Goal: Task Accomplishment & Management: Use online tool/utility

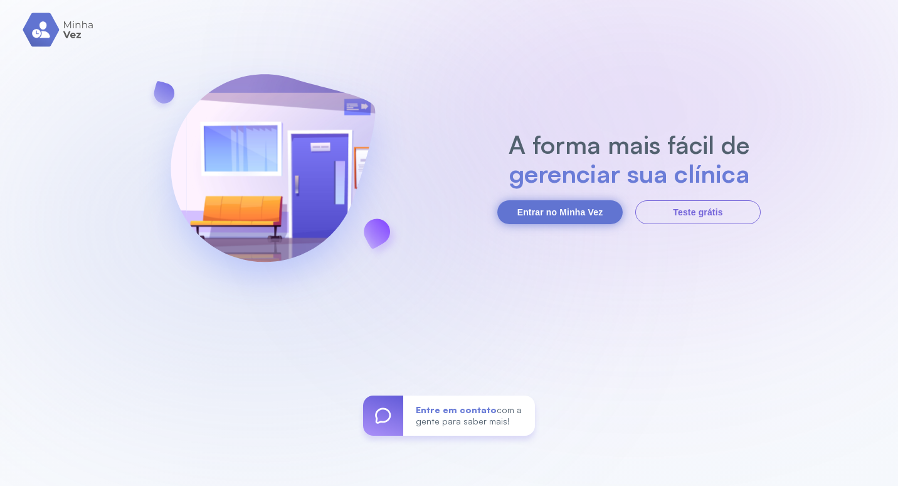
click at [558, 221] on button "Entrar no Minha Vez" at bounding box center [559, 212] width 125 height 24
click at [587, 221] on button "Entrar no Minha Vez" at bounding box center [559, 212] width 125 height 24
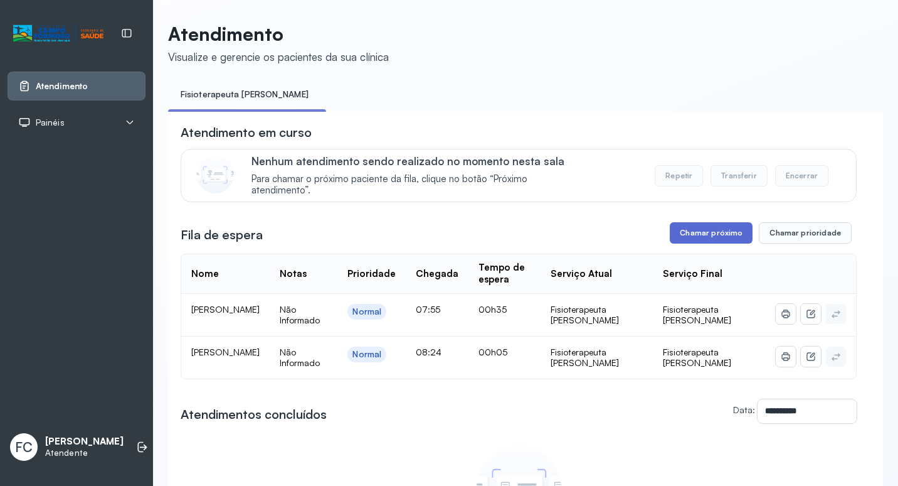
click at [706, 236] on button "Chamar próximo" at bounding box center [711, 232] width 83 height 21
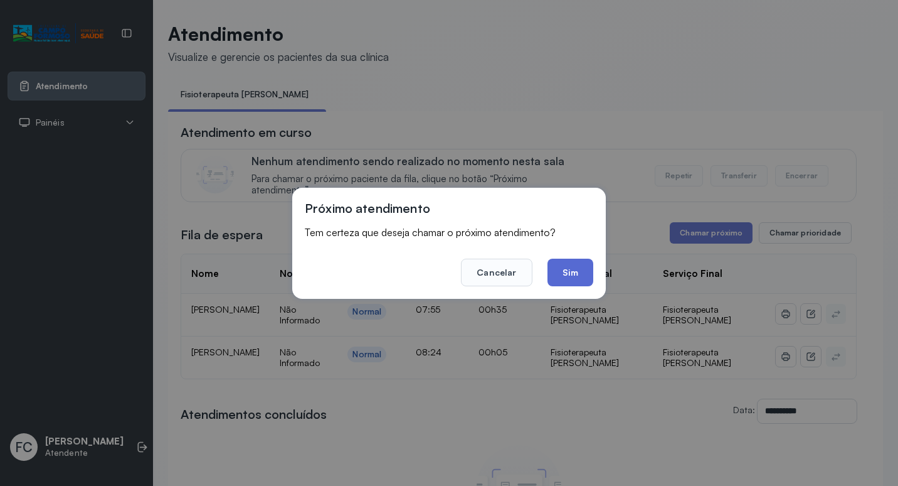
click at [571, 280] on button "Sim" at bounding box center [571, 272] width 46 height 28
